Goal: Task Accomplishment & Management: Manage account settings

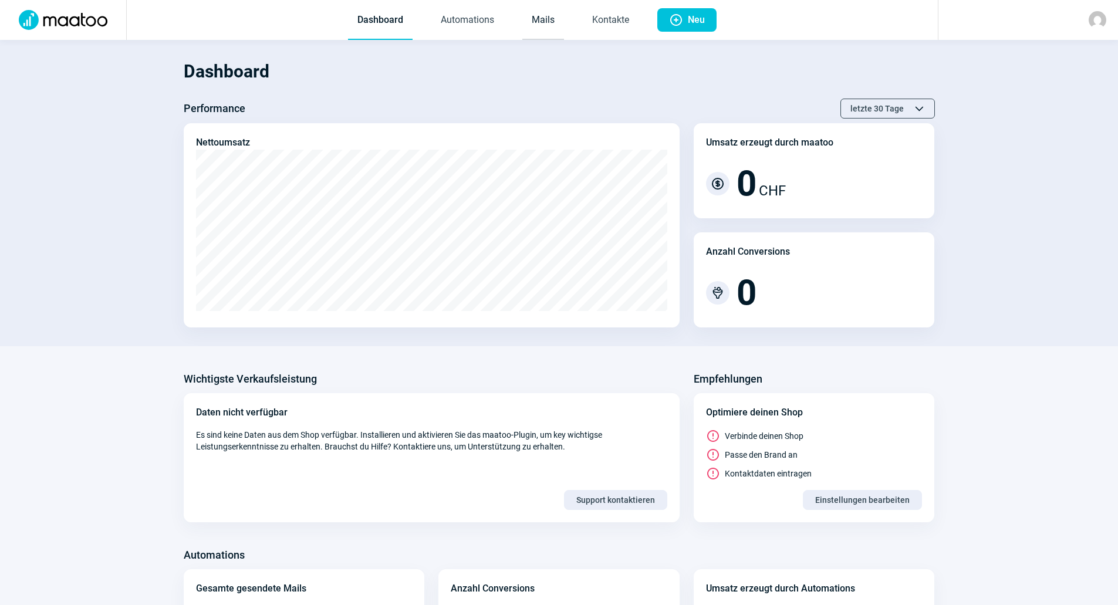
click at [551, 33] on link "Mails" at bounding box center [543, 20] width 42 height 39
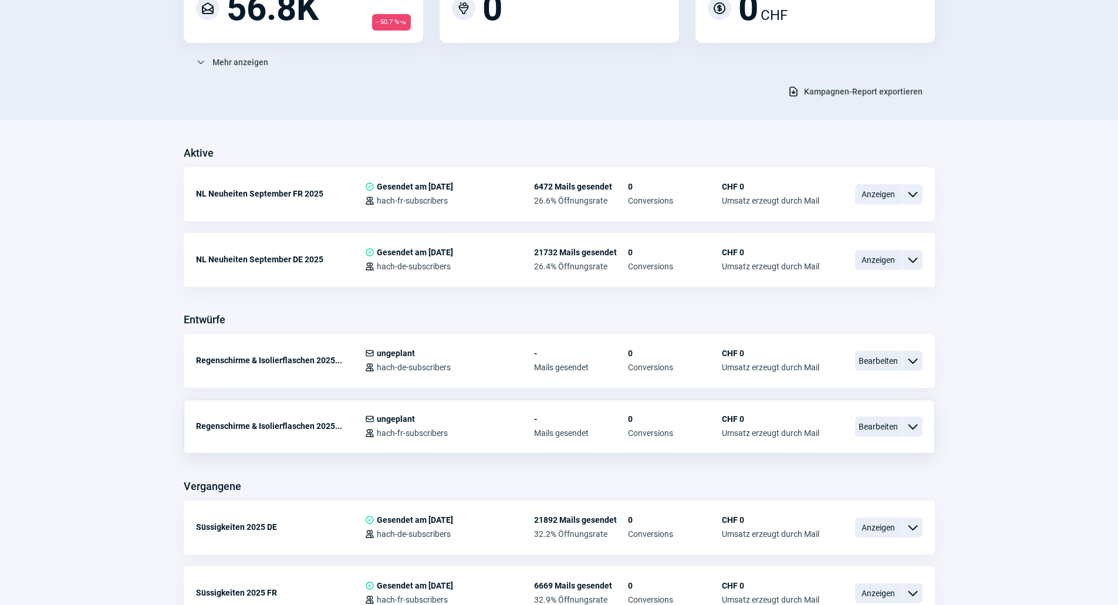
scroll to position [293, 0]
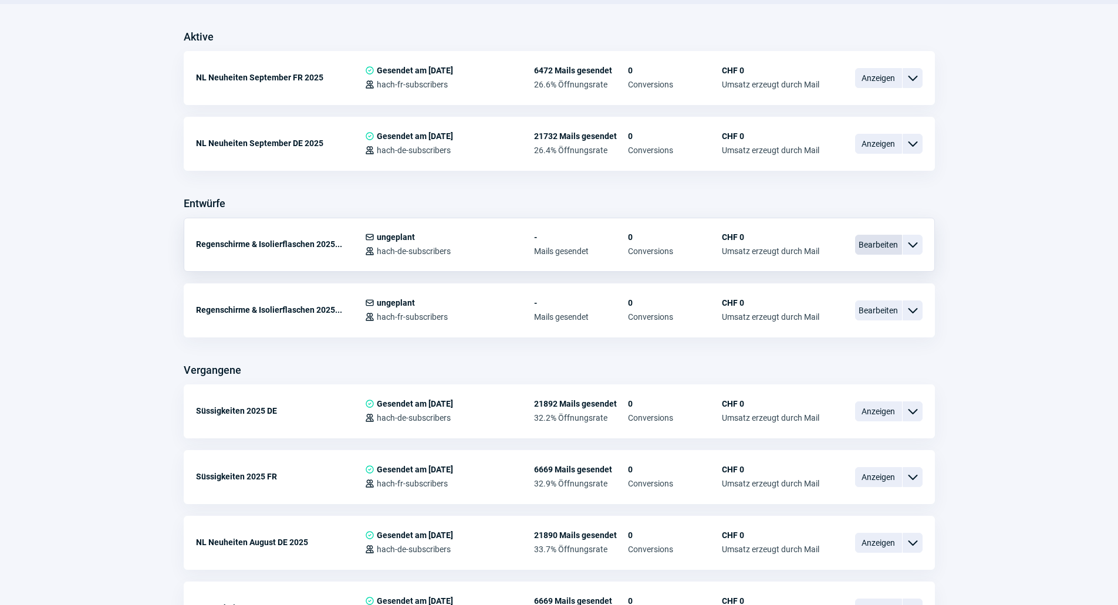
click at [868, 244] on span "Bearbeiten" at bounding box center [878, 245] width 47 height 20
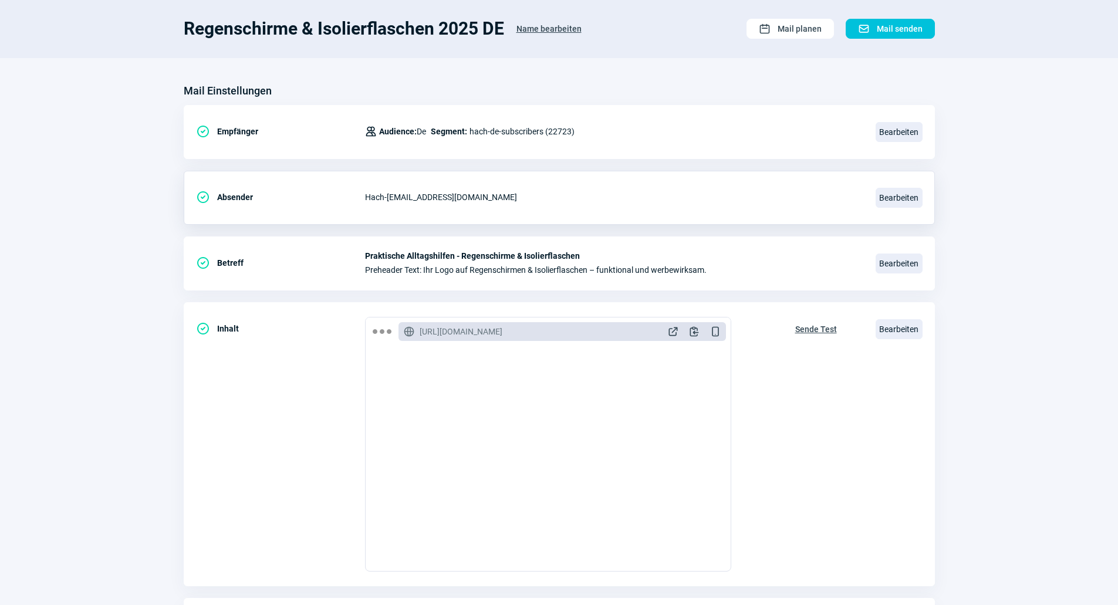
scroll to position [157, 0]
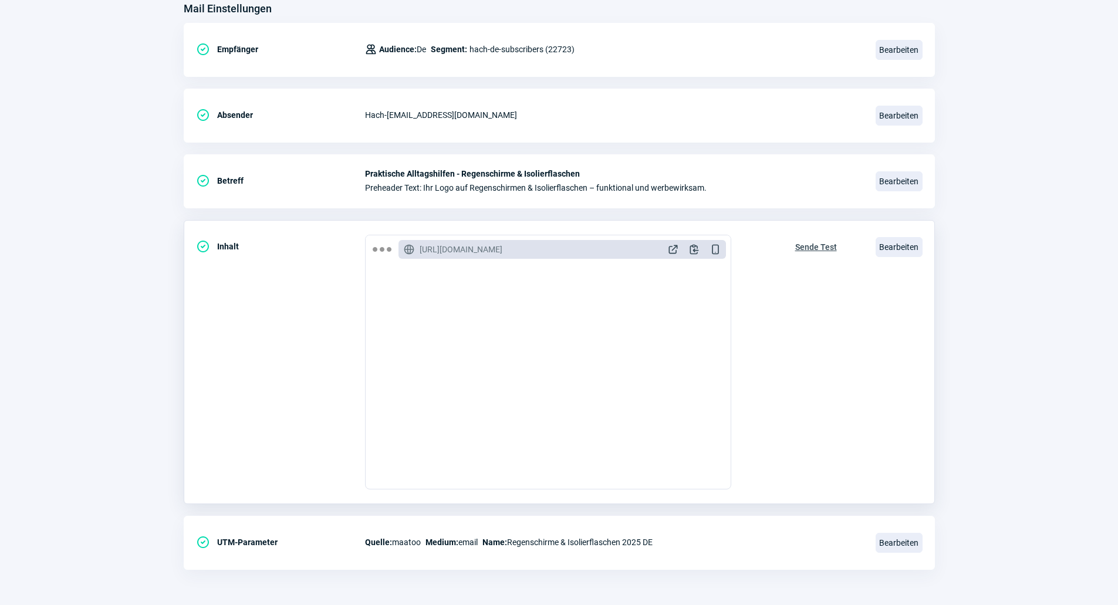
click at [874, 239] on div "CheckCircle icon Inhalt GlobeAlt icon [URL][DOMAIN_NAME] ExternalLink icon Clip…" at bounding box center [559, 362] width 751 height 284
click at [879, 239] on span "Bearbeiten" at bounding box center [899, 247] width 47 height 20
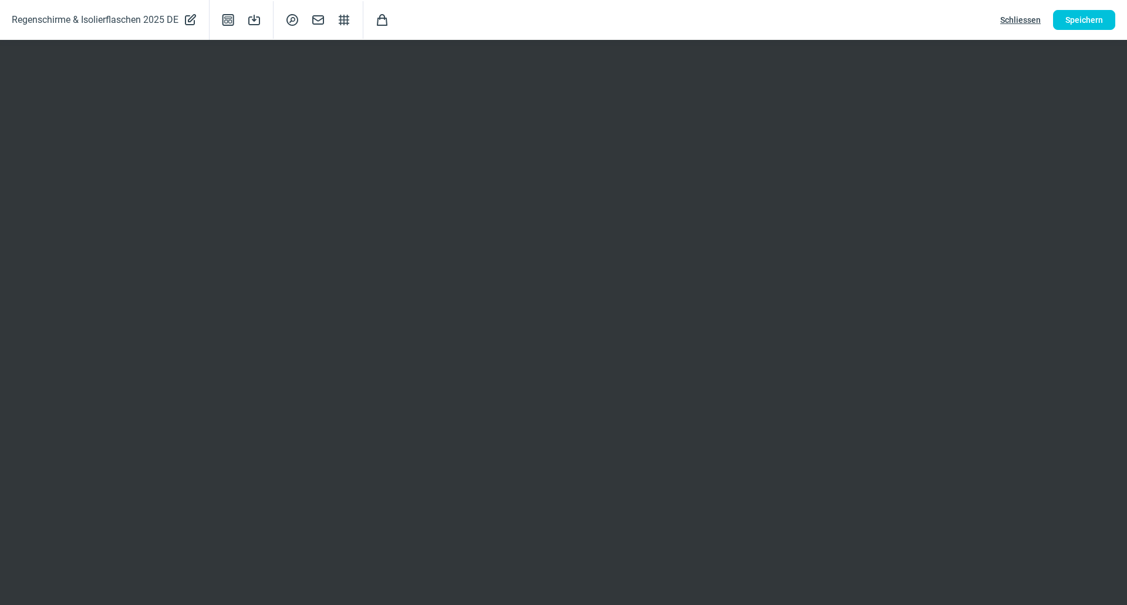
click at [1012, 23] on span "Schliessen" at bounding box center [1020, 20] width 40 height 19
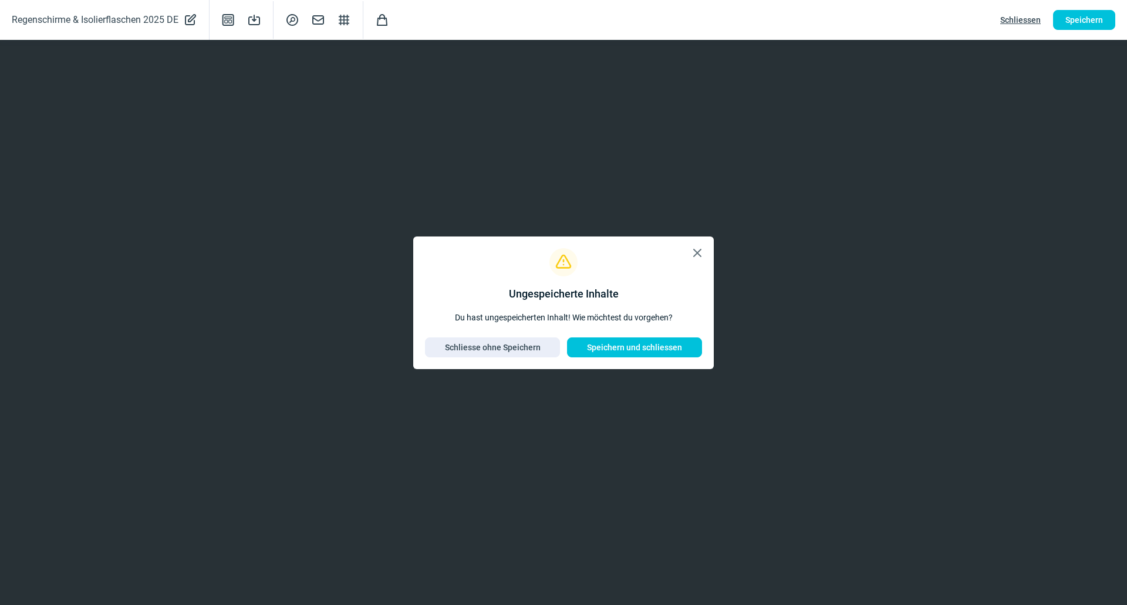
click at [695, 258] on span "X icon" at bounding box center [697, 253] width 14 height 14
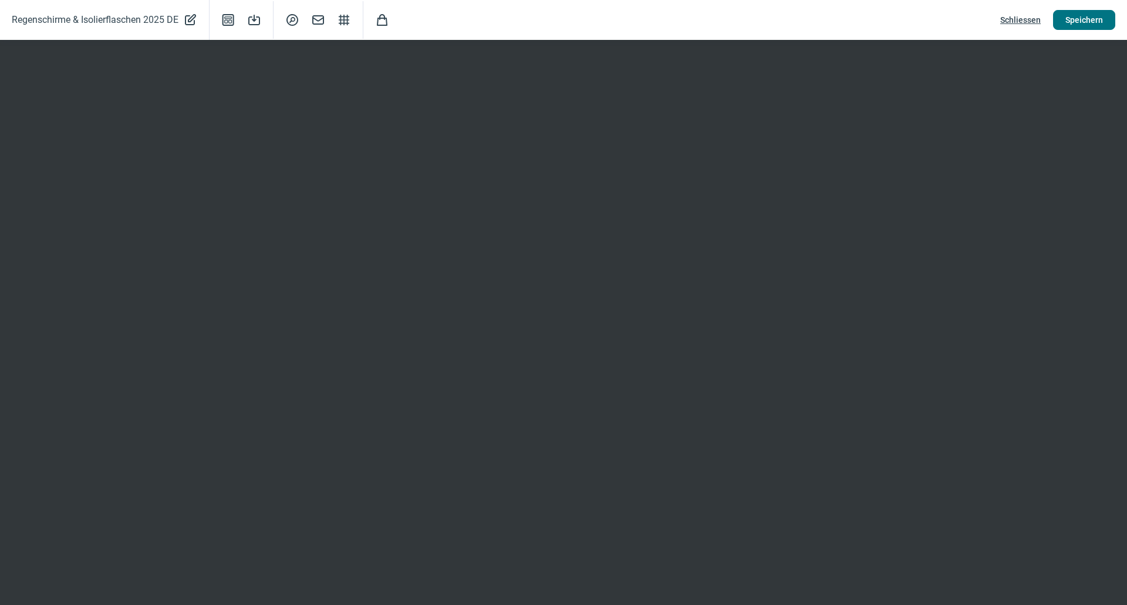
click at [1077, 19] on span "Speichern" at bounding box center [1084, 20] width 38 height 19
click at [1009, 19] on span "Schliessen" at bounding box center [1020, 20] width 40 height 19
